Goal: Task Accomplishment & Management: Manage account settings

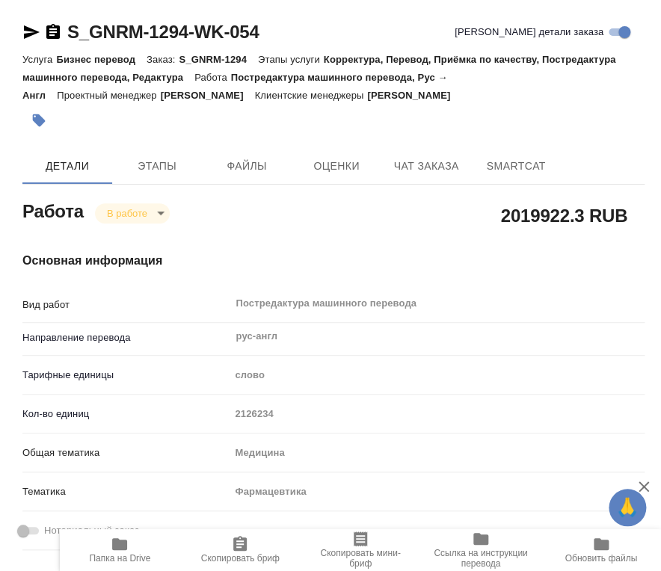
click at [108, 553] on span "Папка на Drive" at bounding box center [119, 558] width 61 height 10
click at [133, 543] on span "Папка на Drive" at bounding box center [120, 549] width 102 height 28
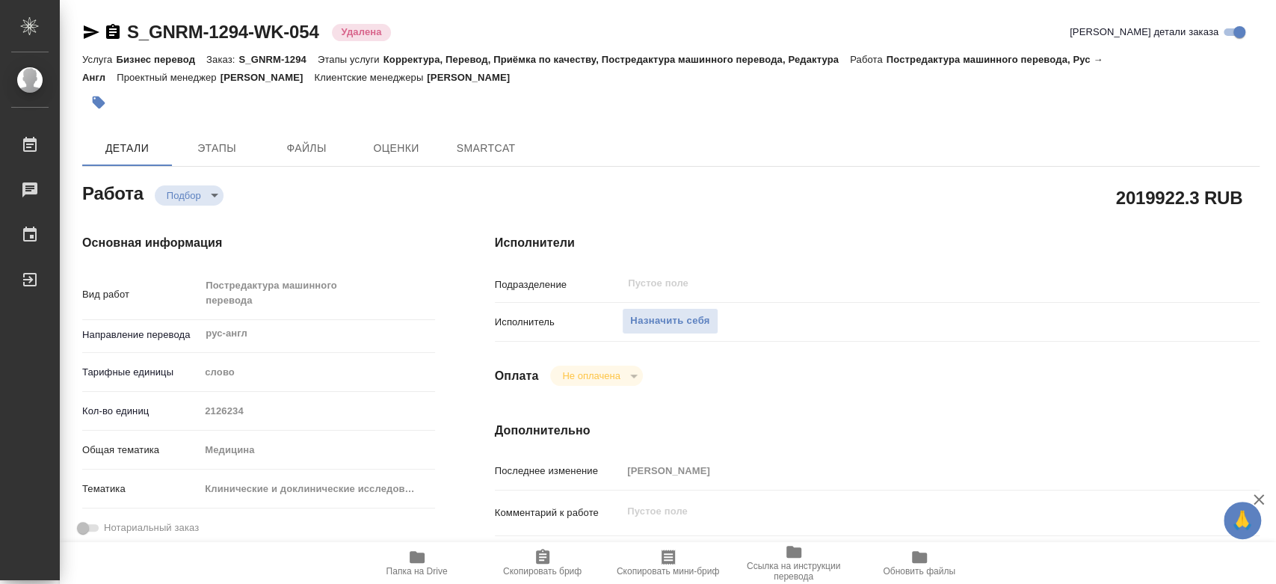
type textarea "x"
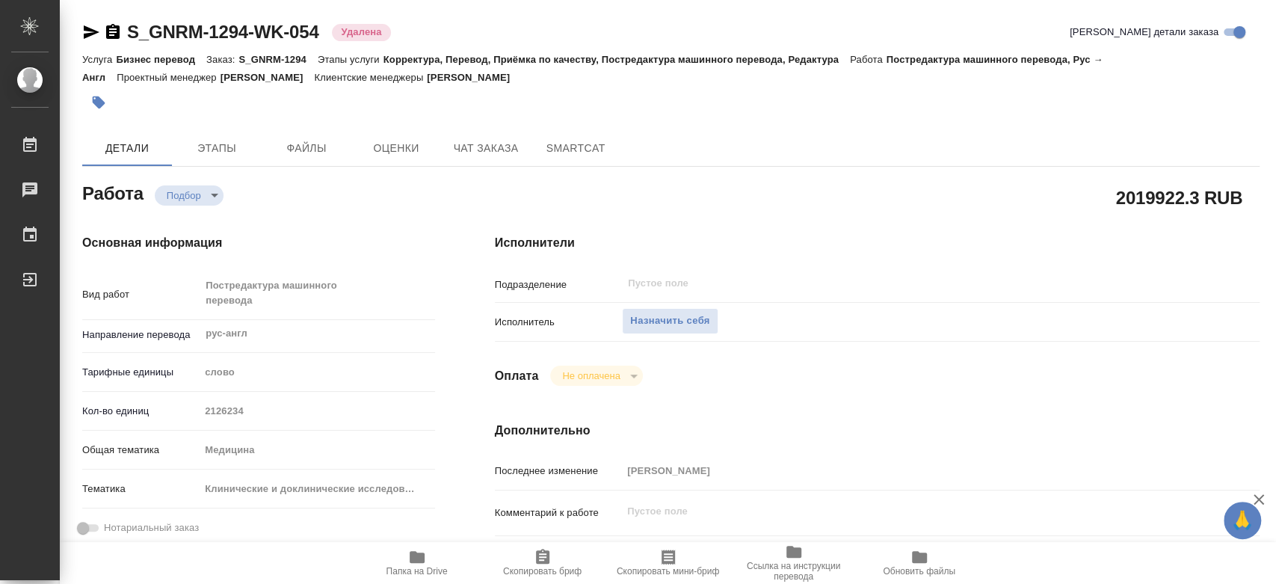
type textarea "x"
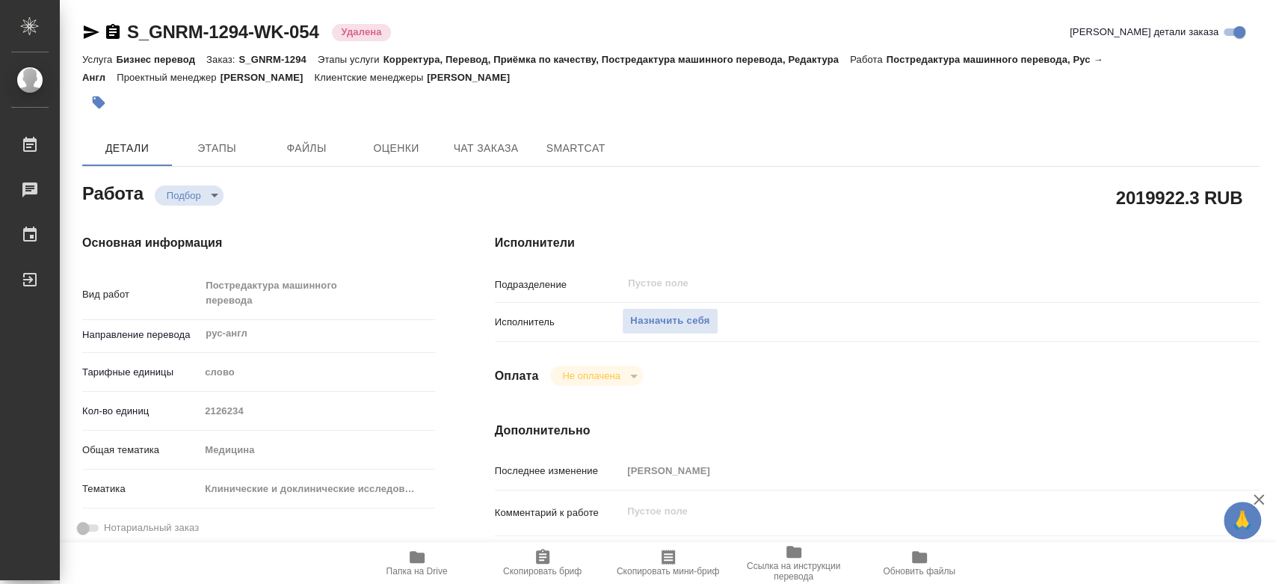
type textarea "x"
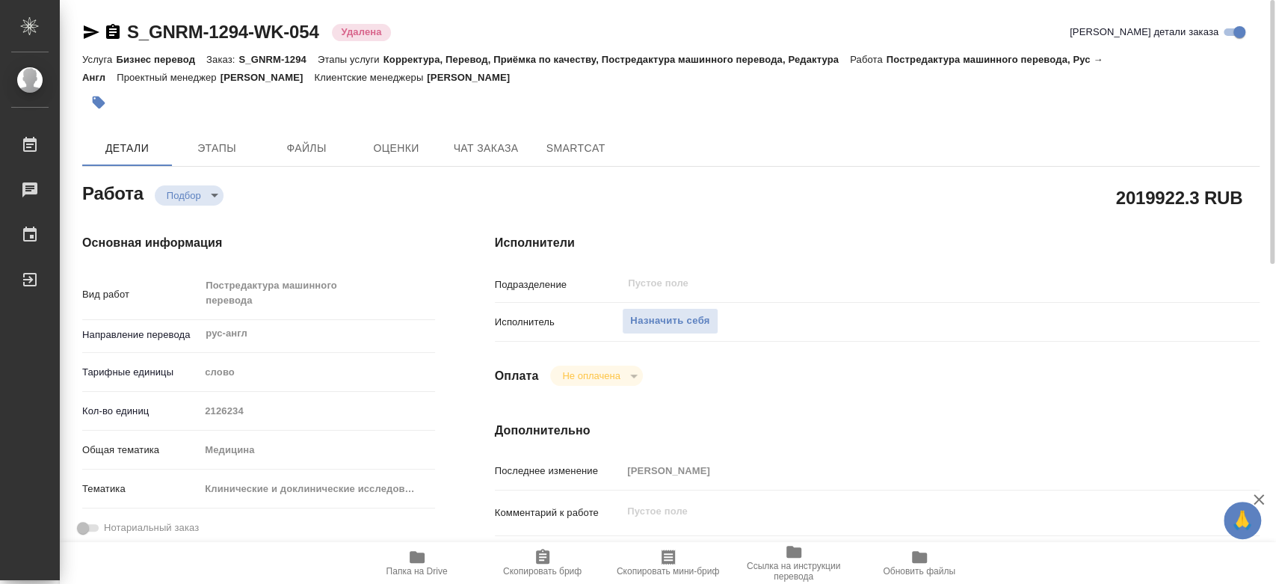
type textarea "x"
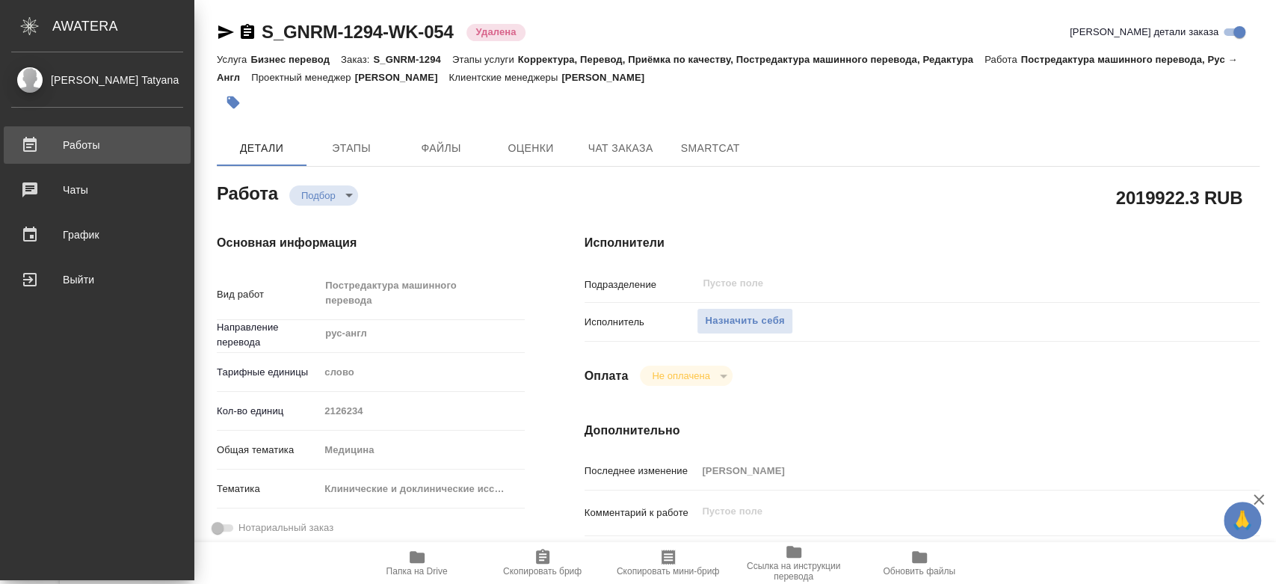
type textarea "x"
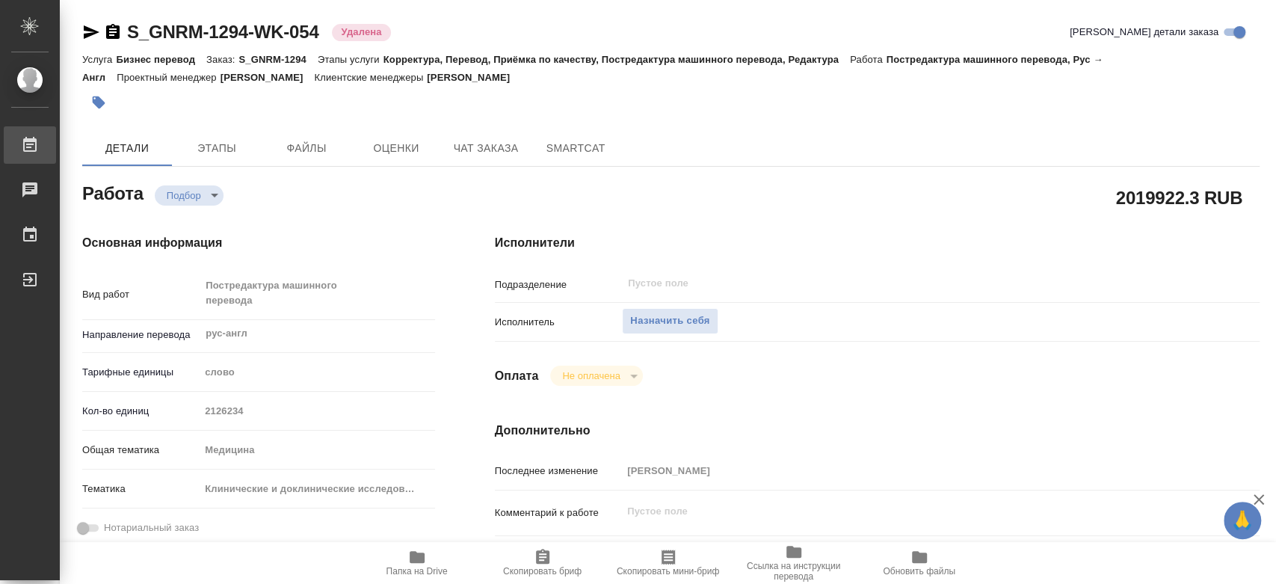
click at [30, 147] on div "Работы" at bounding box center [11, 145] width 37 height 22
type textarea "x"
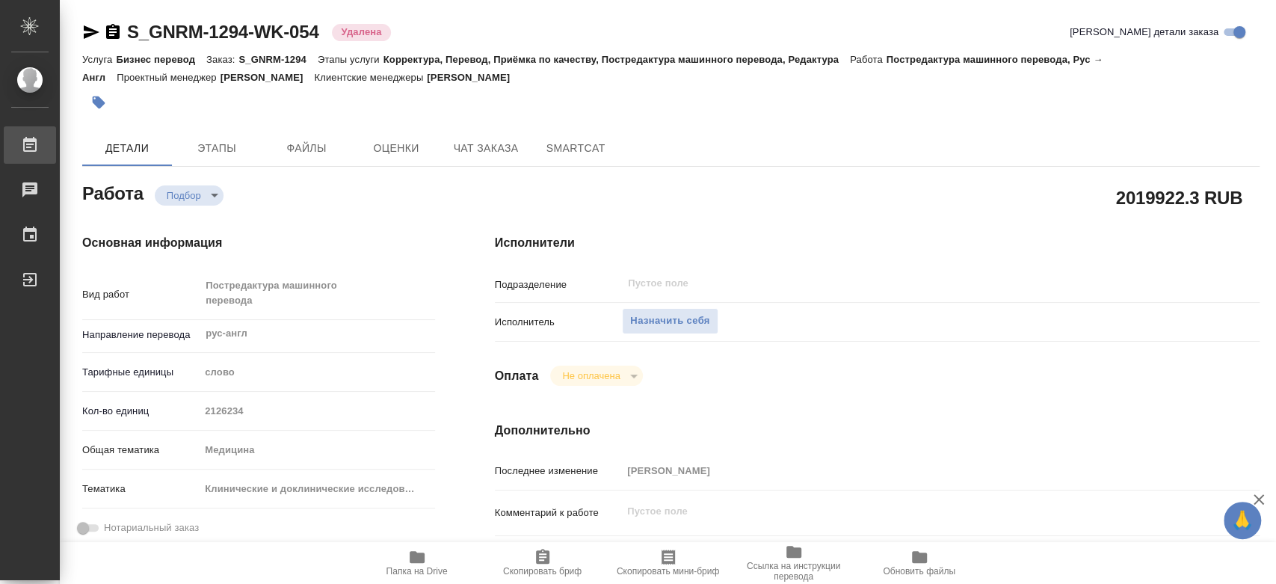
type textarea "x"
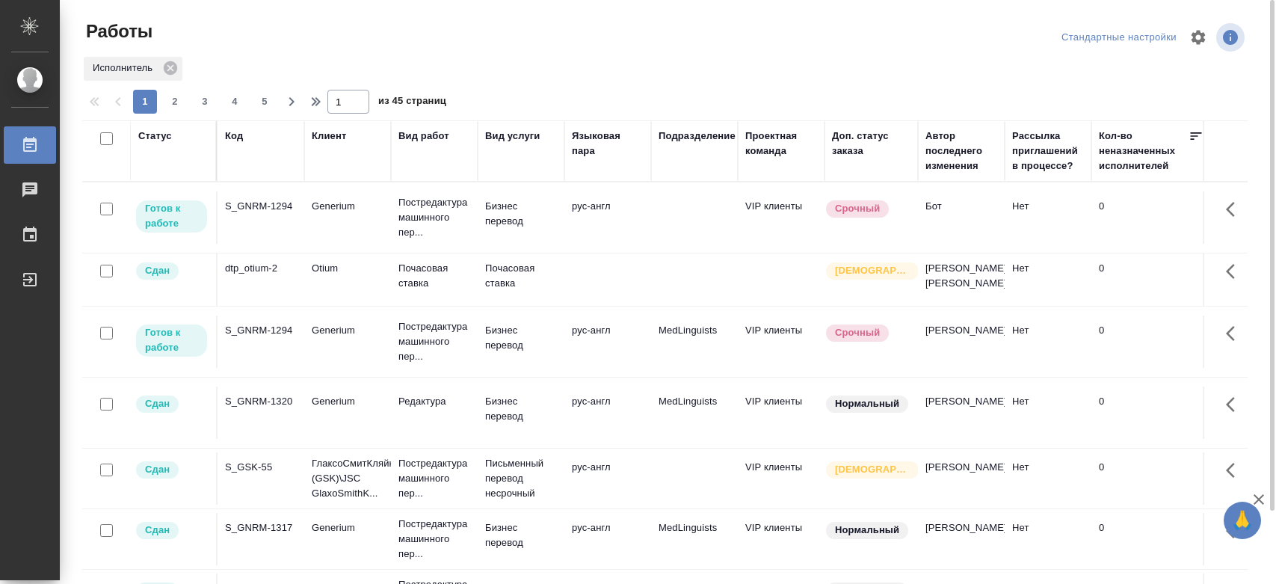
click at [261, 32] on div "Работы" at bounding box center [278, 31] width 392 height 24
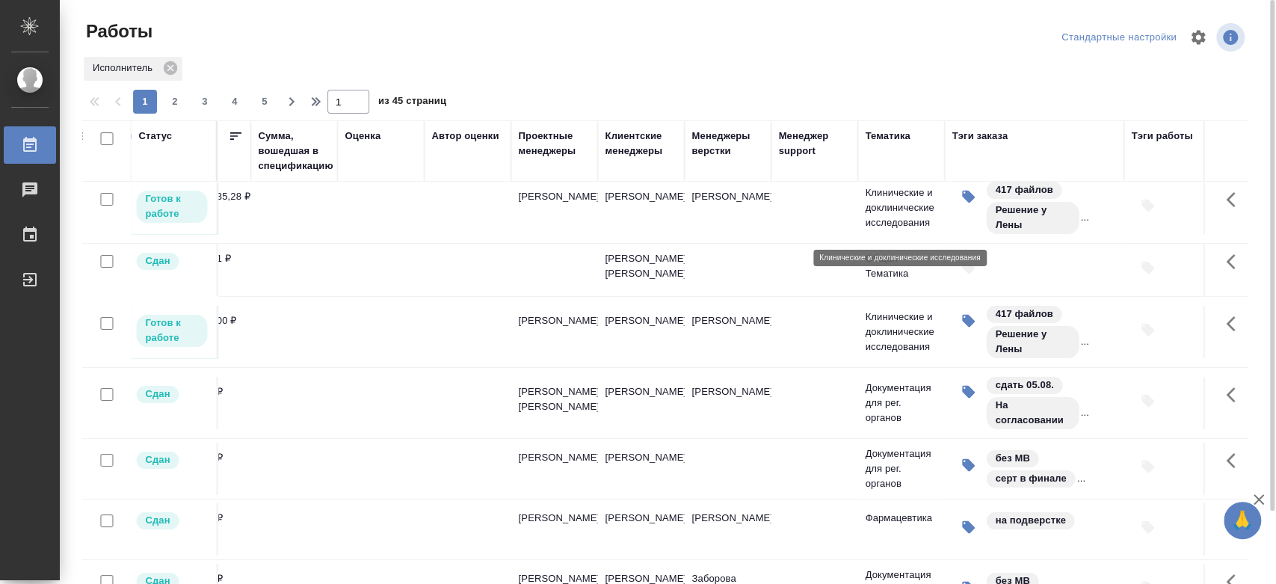
scroll to position [10, 1830]
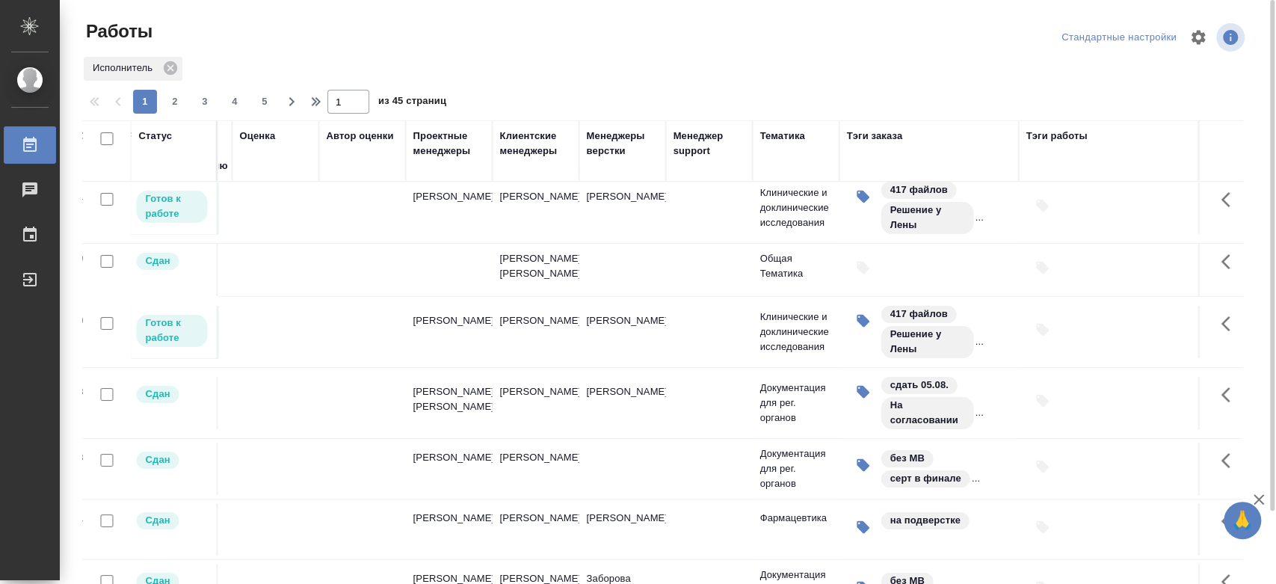
click at [564, 202] on td "[PERSON_NAME]" at bounding box center [535, 208] width 87 height 52
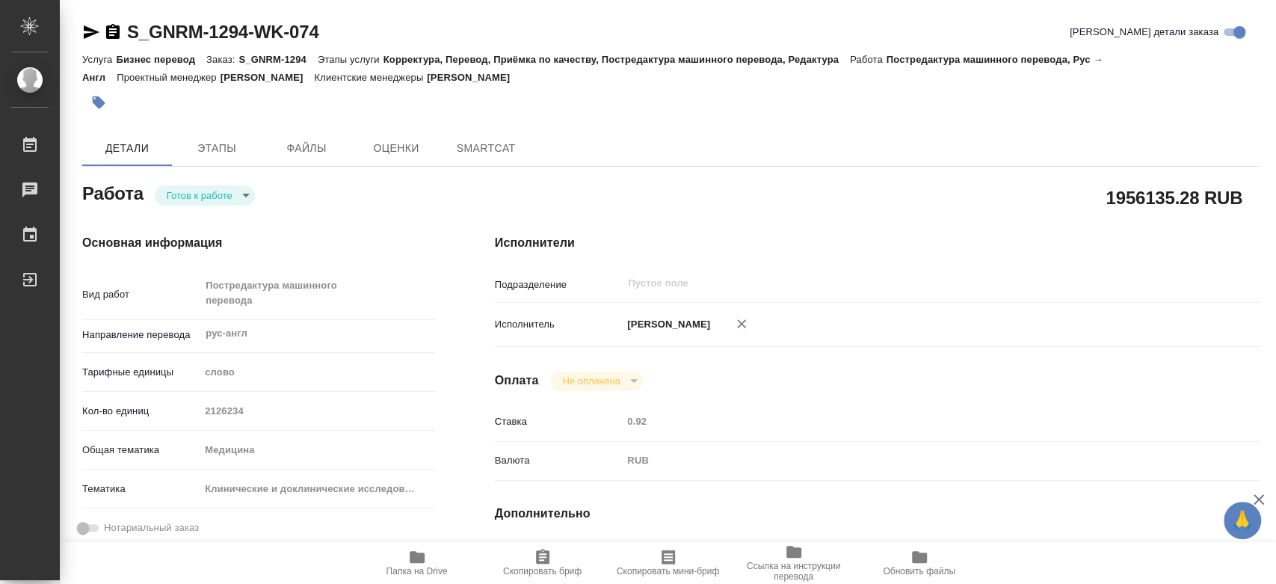
type textarea "x"
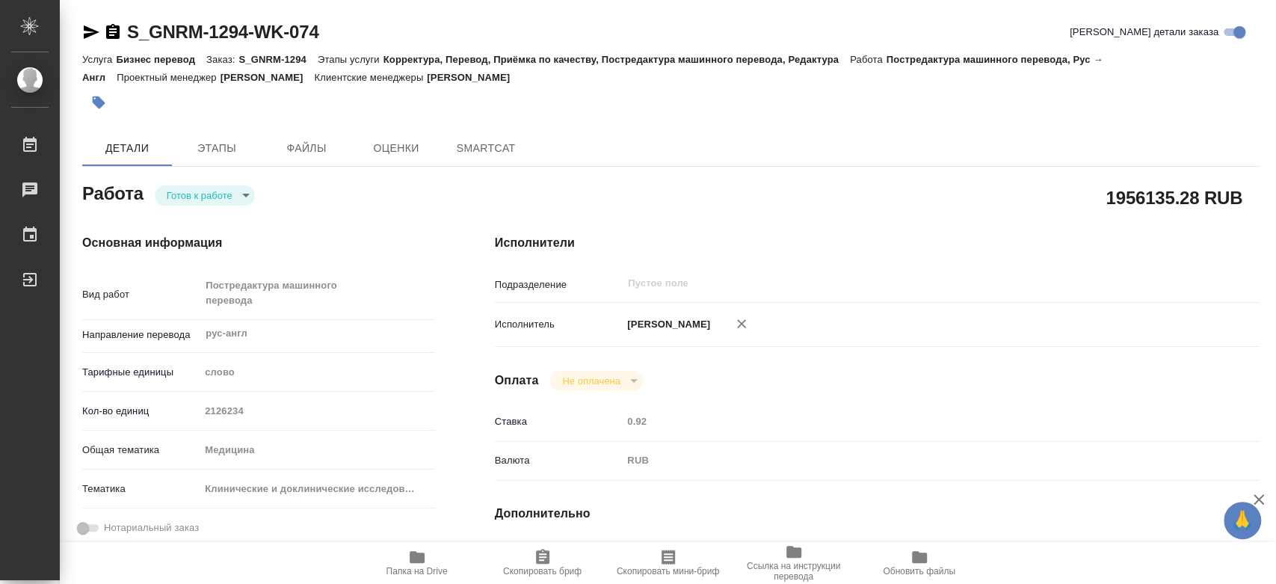
type textarea "x"
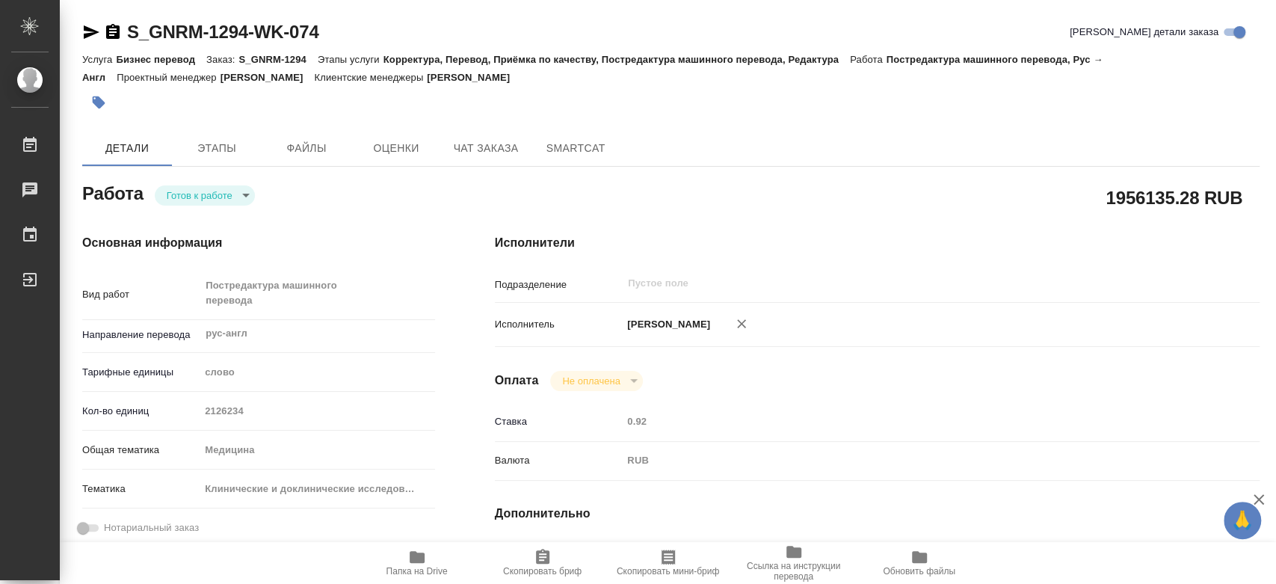
type textarea "x"
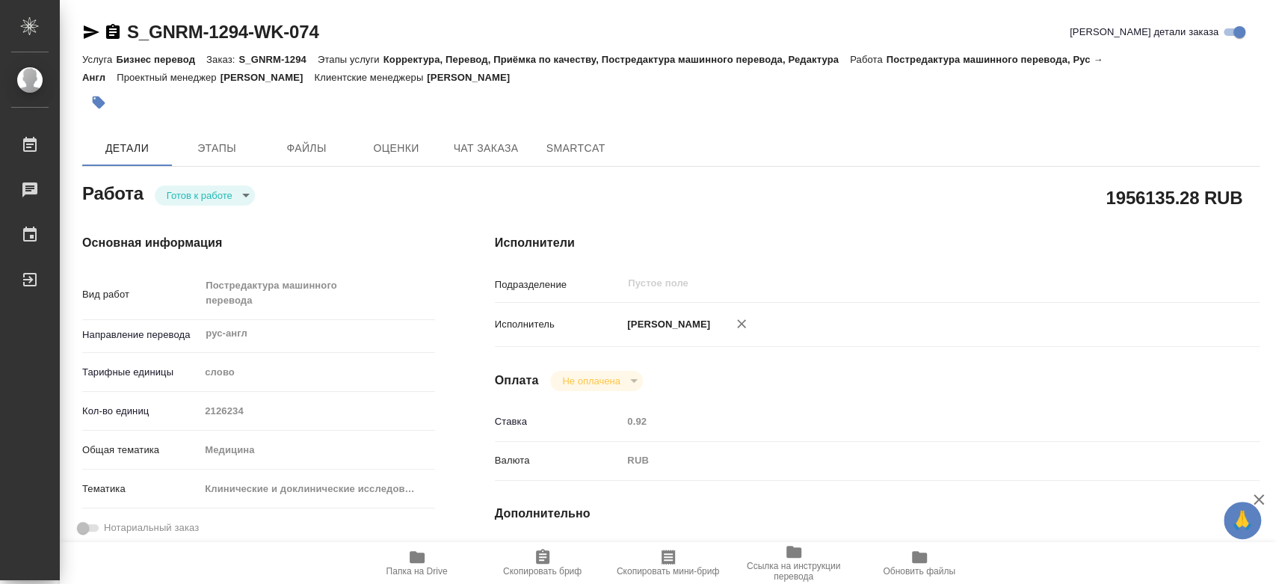
type textarea "x"
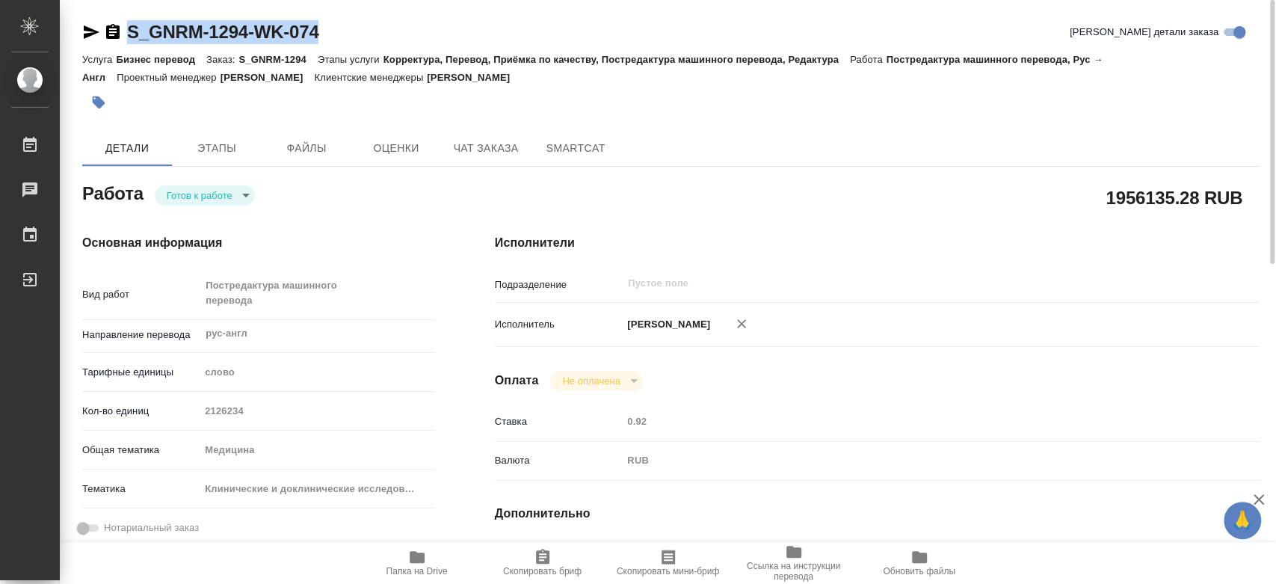
drag, startPoint x: 180, startPoint y: 28, endPoint x: 124, endPoint y: 26, distance: 56.1
click at [124, 26] on div "S_GNRM-1294-WK-074 Кратко детали заказа" at bounding box center [670, 32] width 1177 height 24
click at [429, 567] on span "Папка на Drive" at bounding box center [416, 571] width 61 height 10
click at [220, 193] on body "🙏 .cls-1 fill:#fff; AWATERA Chernyayeva Tatyana Работы 0 Чаты График Выйти S_GN…" at bounding box center [638, 292] width 1276 height 584
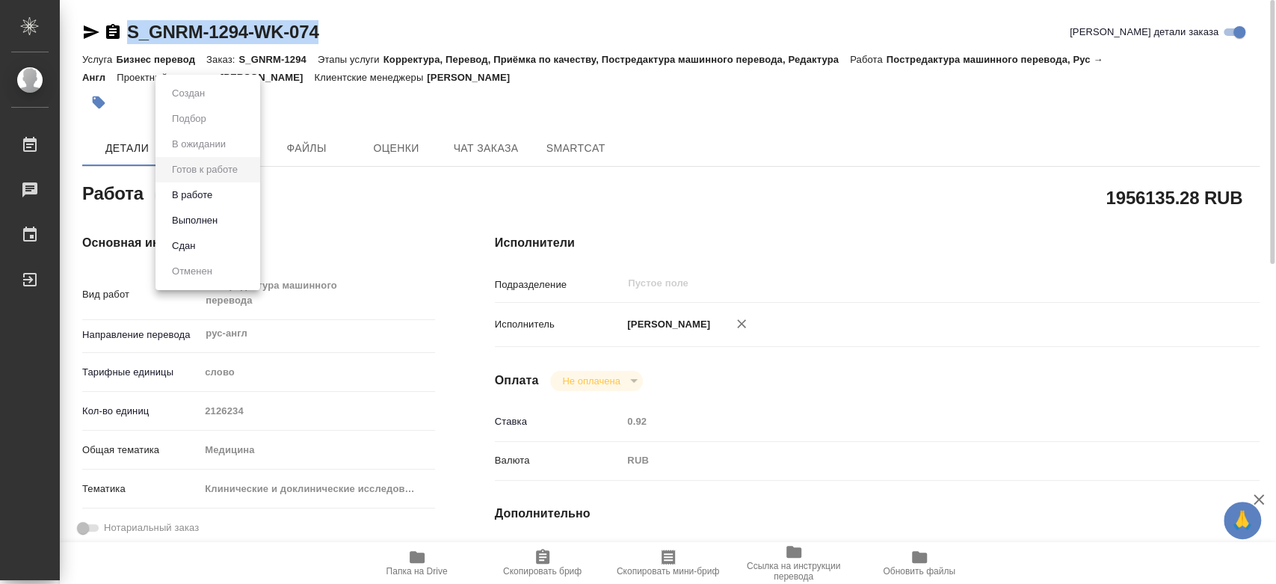
click at [251, 198] on li "В работе" at bounding box center [207, 194] width 105 height 25
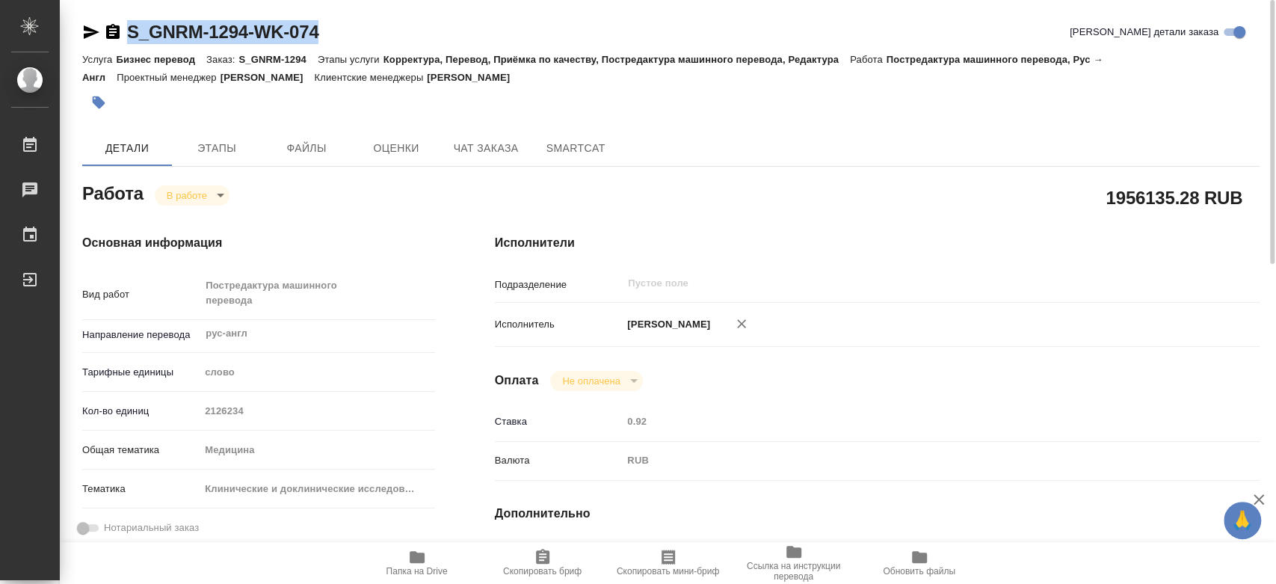
type textarea "x"
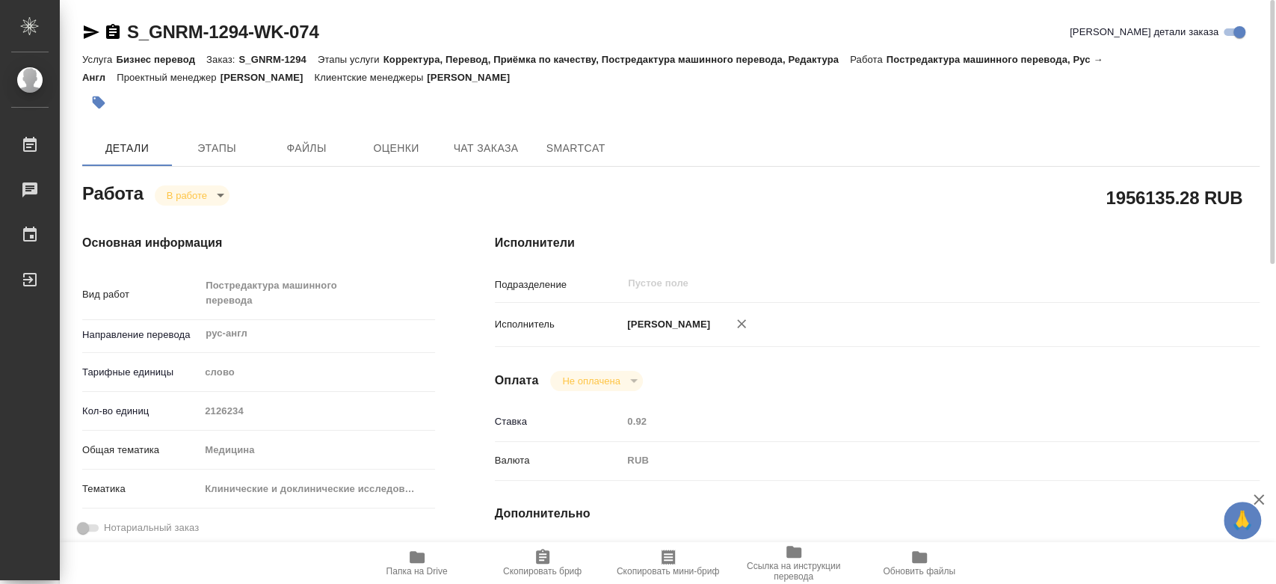
type textarea "x"
